Goal: Task Accomplishment & Management: Manage account settings

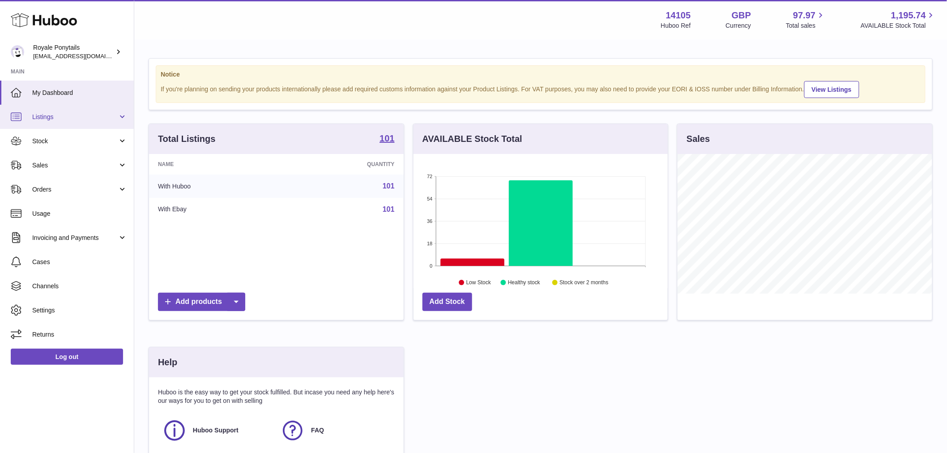
scroll to position [140, 254]
click at [60, 118] on span "Listings" at bounding box center [75, 117] width 86 height 9
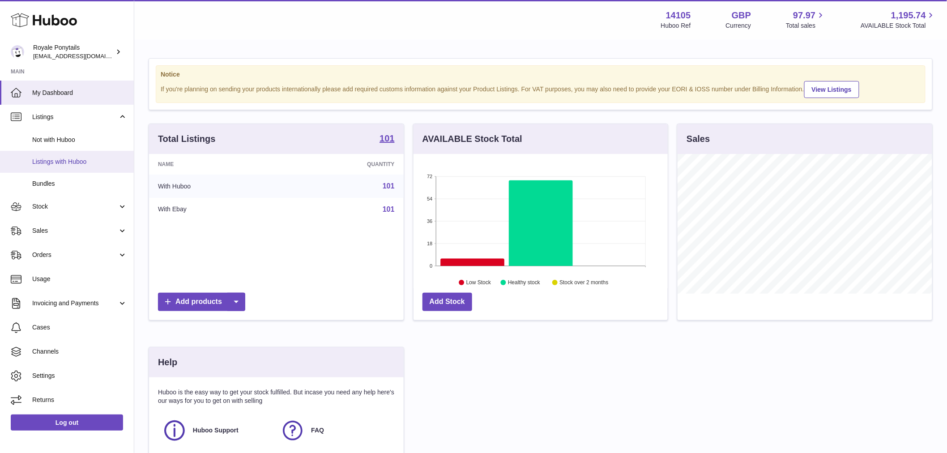
click at [75, 164] on span "Listings with Huboo" at bounding box center [79, 162] width 95 height 9
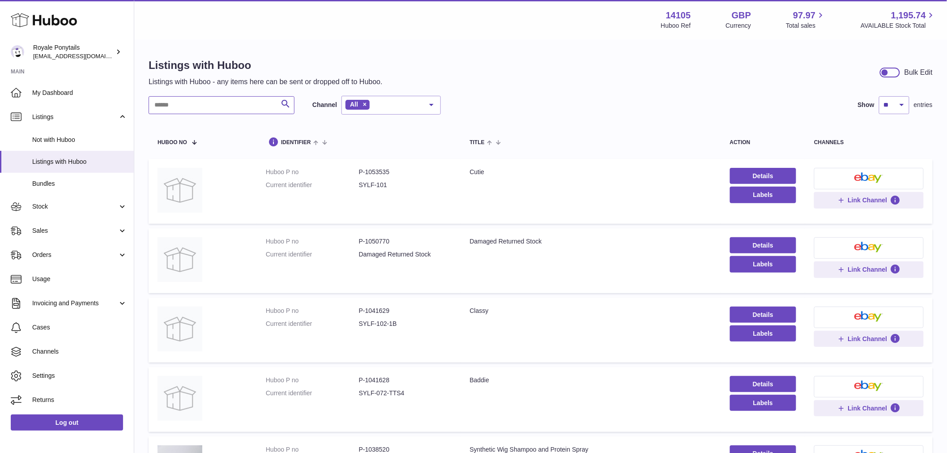
click at [228, 106] on input "text" at bounding box center [222, 105] width 146 height 18
type input "******"
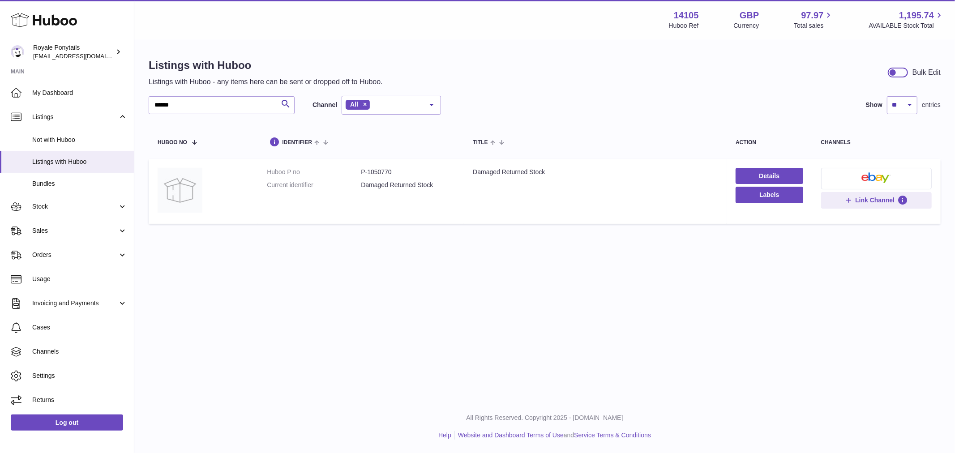
click at [566, 164] on td "Title Damaged Returned Stock" at bounding box center [595, 191] width 263 height 65
click at [557, 171] on div "Damaged Returned Stock" at bounding box center [595, 172] width 245 height 9
drag, startPoint x: 556, startPoint y: 171, endPoint x: 548, endPoint y: 169, distance: 8.4
click at [556, 171] on div "Damaged Returned Stock" at bounding box center [595, 172] width 245 height 9
click at [548, 169] on div "Damaged Returned Stock" at bounding box center [595, 172] width 245 height 9
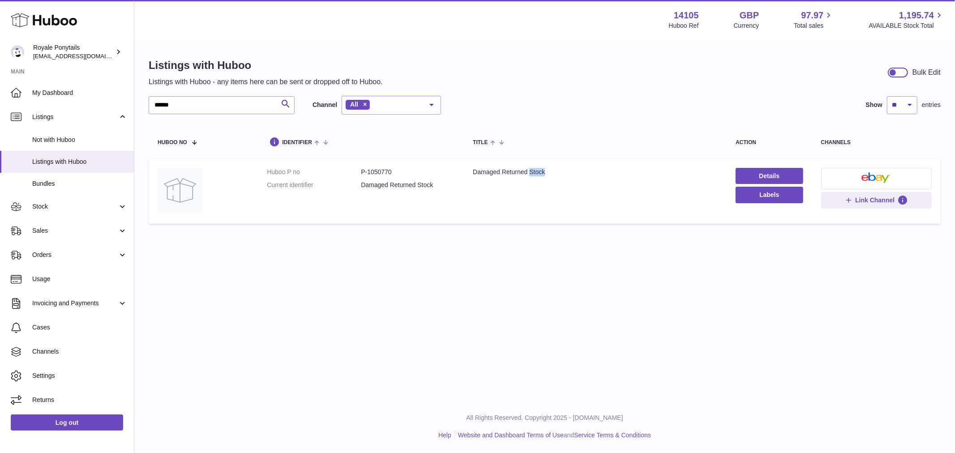
click at [548, 169] on div "Damaged Returned Stock" at bounding box center [595, 172] width 245 height 9
